Goal: Task Accomplishment & Management: Use online tool/utility

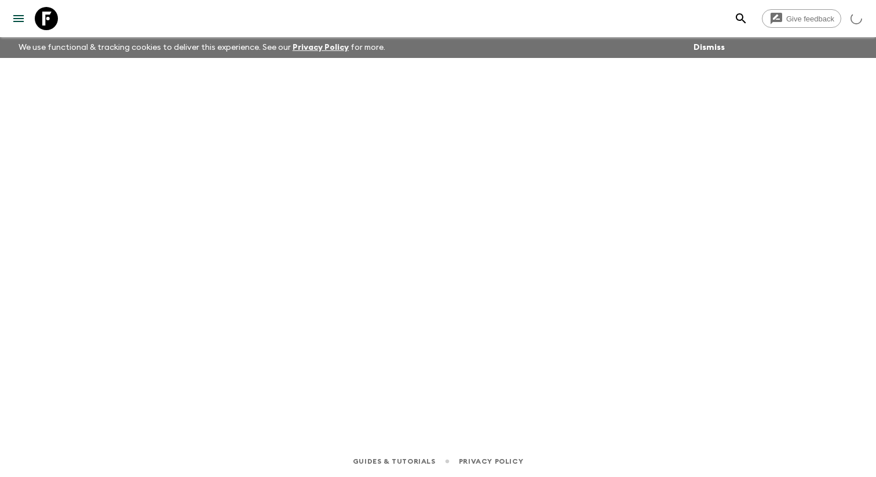
click at [17, 25] on icon "menu" at bounding box center [19, 19] width 14 height 14
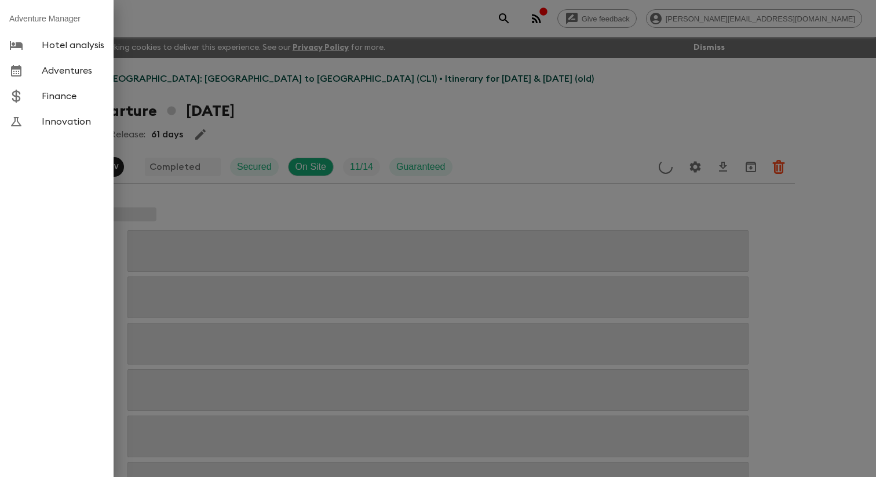
click at [75, 83] on link "Adventures" at bounding box center [57, 70] width 114 height 25
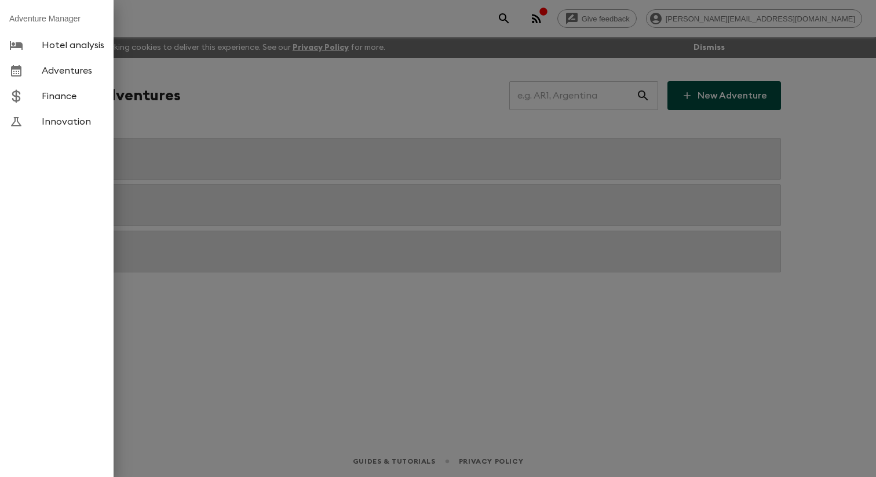
click at [225, 103] on div at bounding box center [438, 238] width 876 height 477
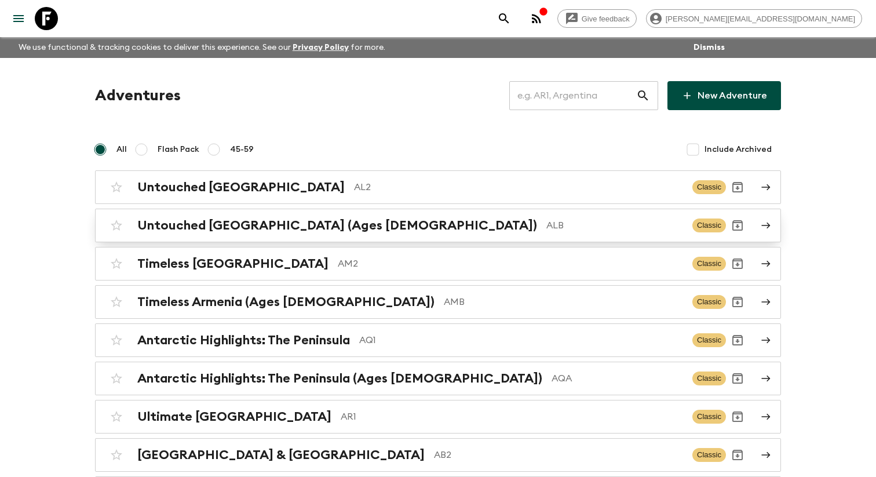
scroll to position [2415, 0]
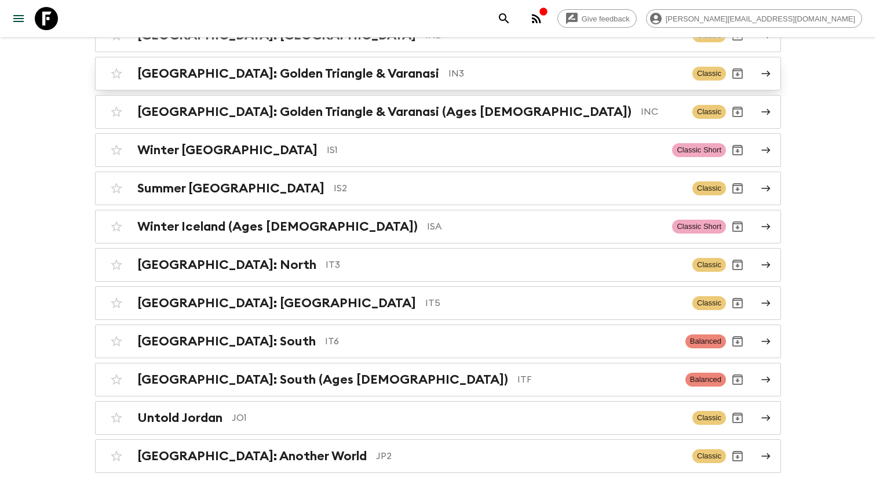
click at [273, 81] on h2 "[GEOGRAPHIC_DATA]: Golden Triangle & Varanasi" at bounding box center [288, 73] width 302 height 15
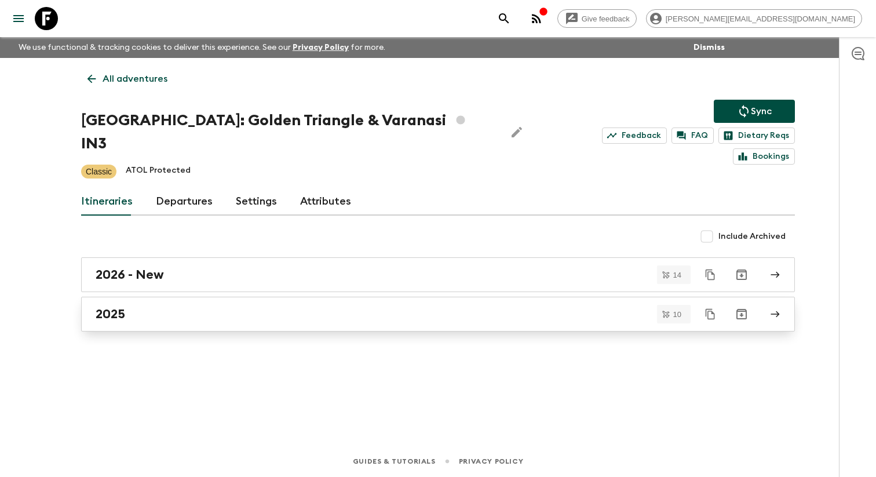
click at [141, 306] on div "2025" at bounding box center [427, 313] width 663 height 15
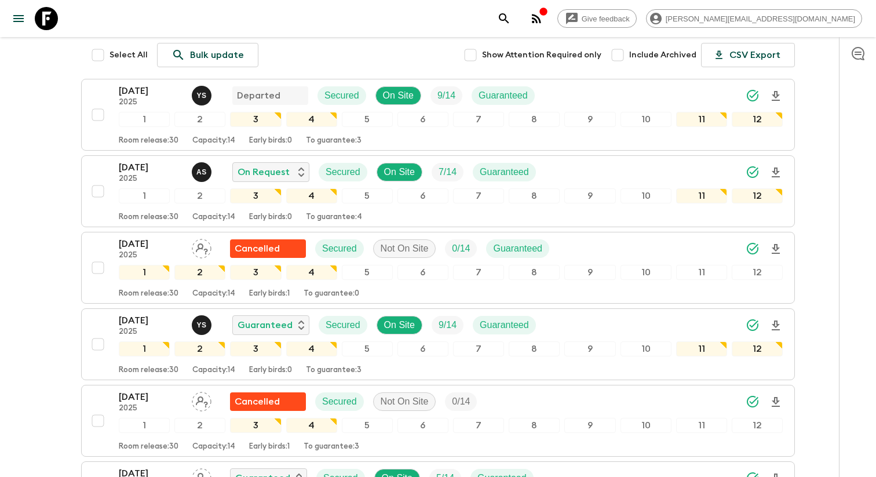
scroll to position [233, 0]
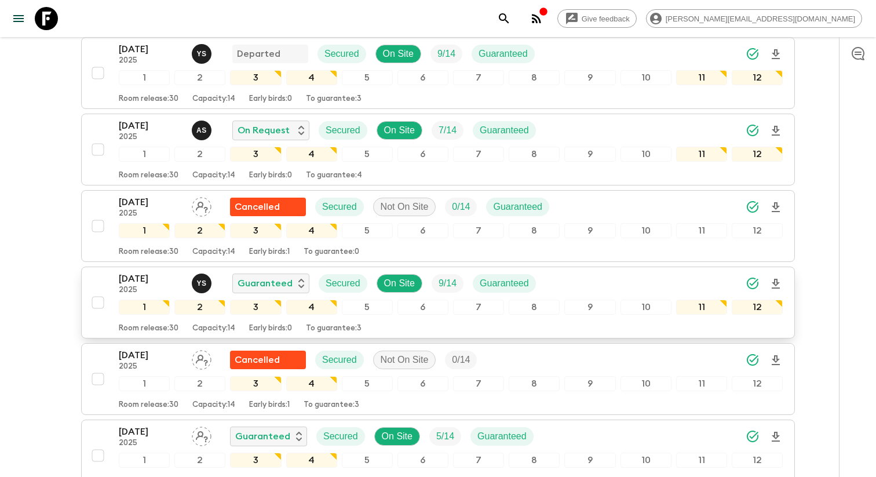
click at [133, 295] on p "2025" at bounding box center [151, 290] width 64 height 9
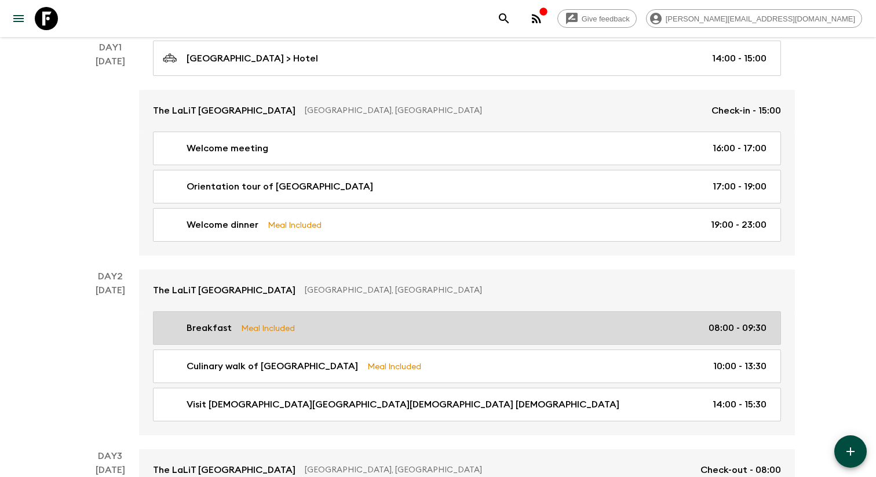
scroll to position [215, 0]
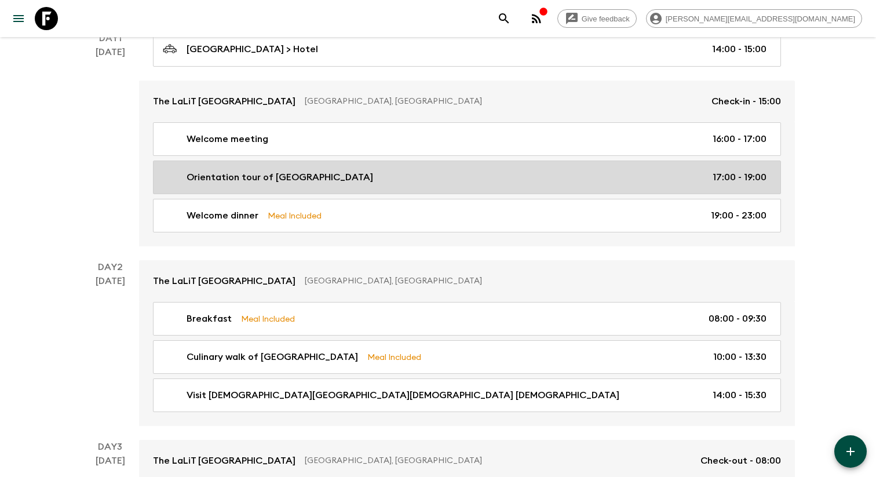
click at [322, 184] on div "Orientation tour of [GEOGRAPHIC_DATA] 17:00 - 19:00" at bounding box center [465, 177] width 604 height 14
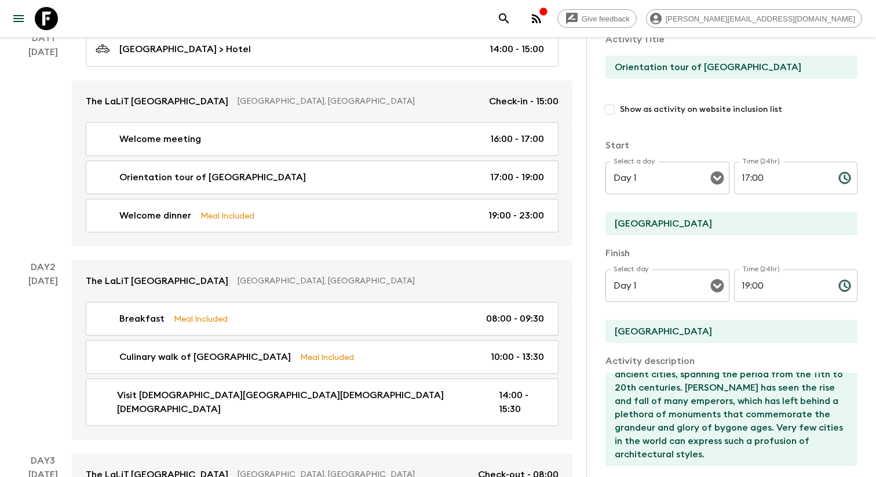
scroll to position [83, 0]
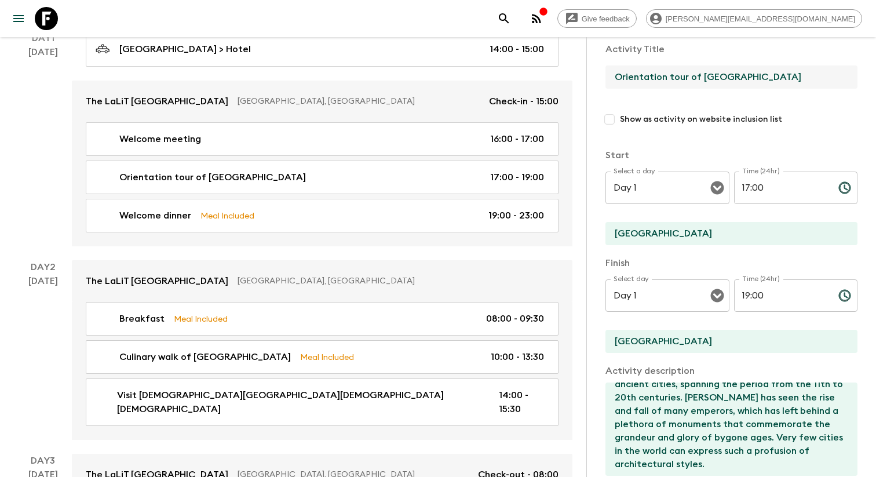
drag, startPoint x: 682, startPoint y: 80, endPoint x: 808, endPoint y: 80, distance: 125.1
click at [808, 80] on input "Orientation tour of [GEOGRAPHIC_DATA]" at bounding box center [726, 76] width 243 height 23
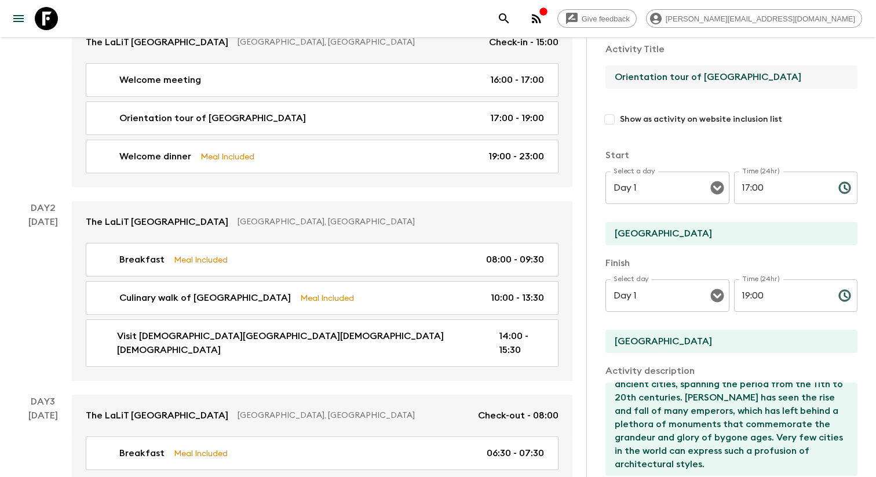
scroll to position [286, 0]
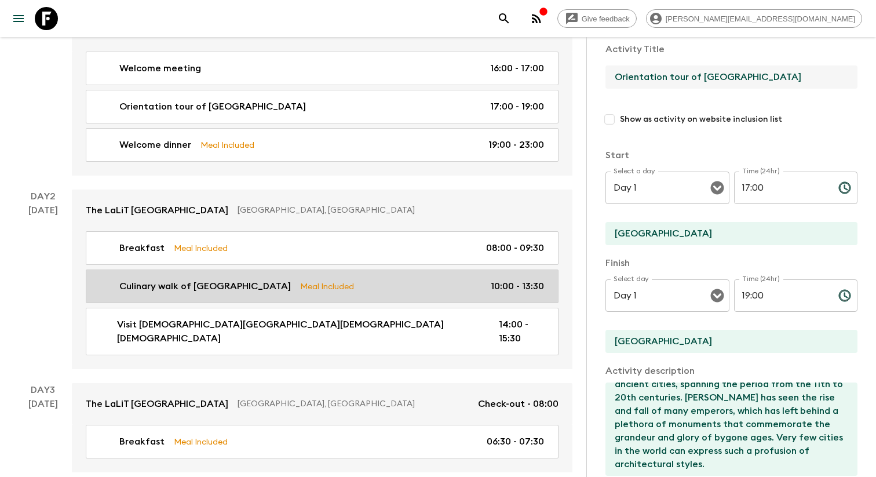
click at [271, 282] on link "Culinary walk of [GEOGRAPHIC_DATA] Meal Included 10:00 - 13:30" at bounding box center [322, 286] width 473 height 34
type input "Culinary walk of [GEOGRAPHIC_DATA]"
type input "[GEOGRAPHIC_DATA]"
type textarea "A food walk curated and led by a renowned Chef through crowded markets of [GEOG…"
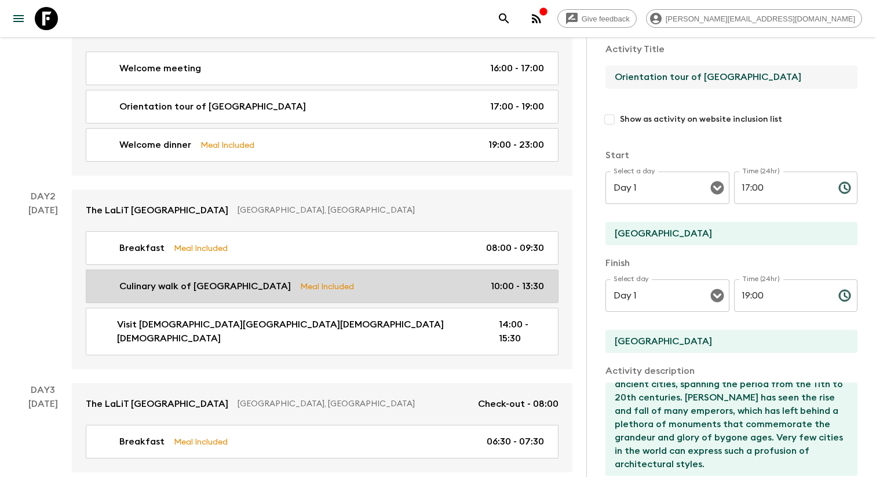
checkbox input "true"
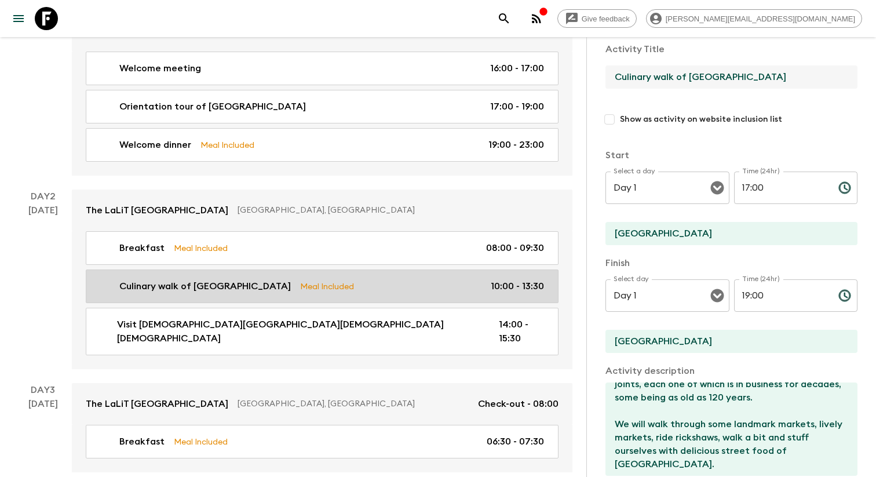
type input "Day 2"
type input "10:00"
type input "Day 2"
type input "13:30"
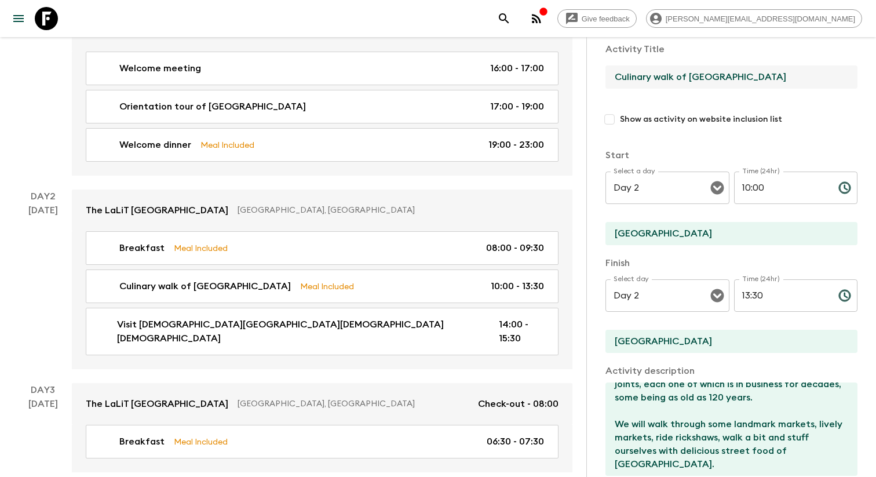
drag, startPoint x: 614, startPoint y: 86, endPoint x: 801, endPoint y: 86, distance: 187.1
click at [802, 86] on input "Culinary walk of [GEOGRAPHIC_DATA]" at bounding box center [726, 76] width 243 height 23
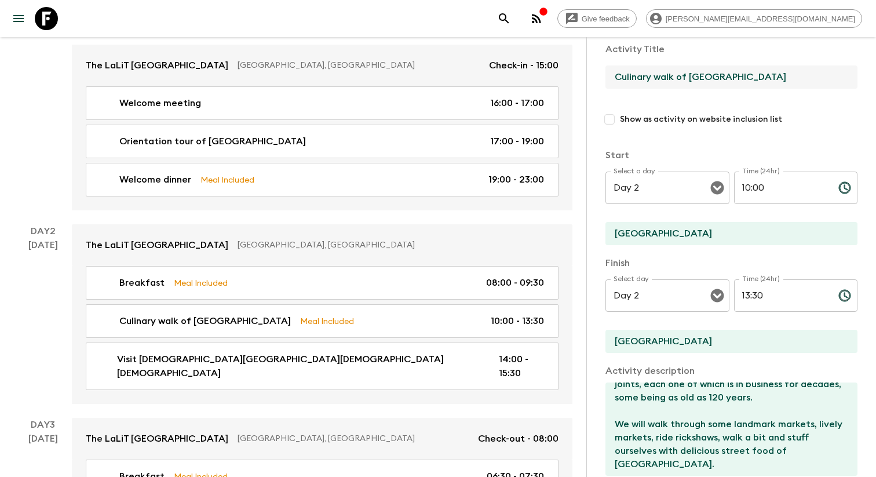
scroll to position [244, 0]
